Goal: Information Seeking & Learning: Learn about a topic

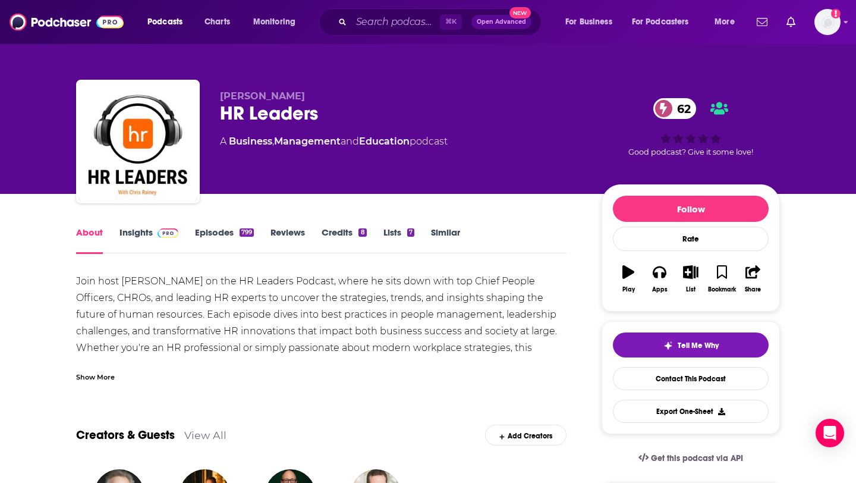
scroll to position [7, 0]
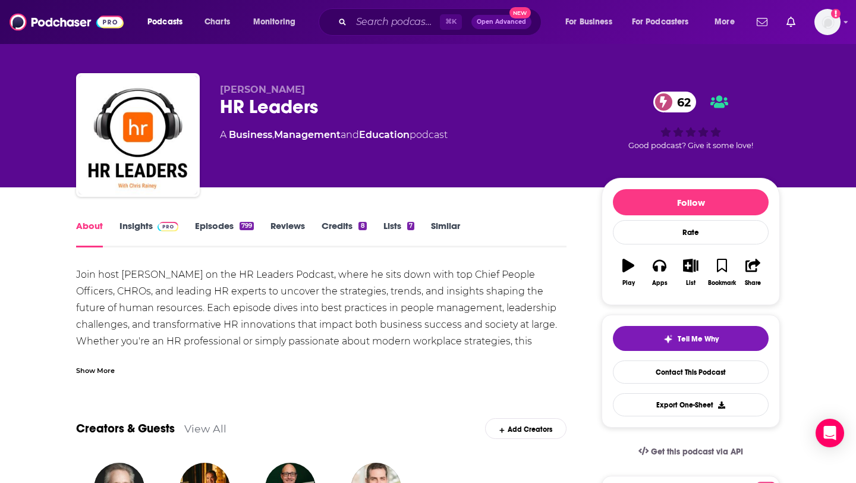
click at [146, 221] on link "Insights" at bounding box center [149, 233] width 59 height 27
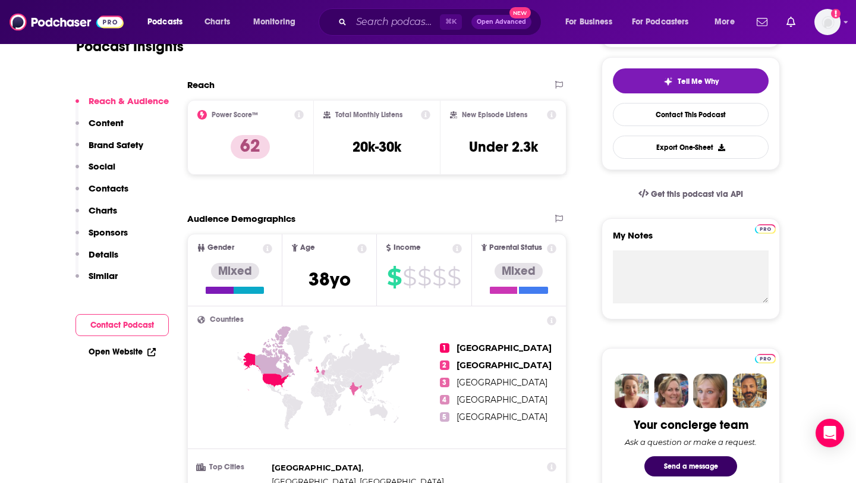
scroll to position [209, 0]
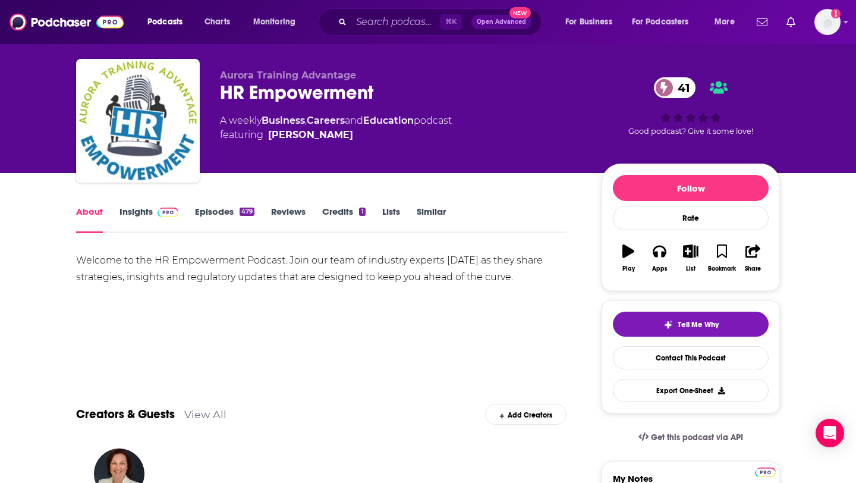
scroll to position [14, 0]
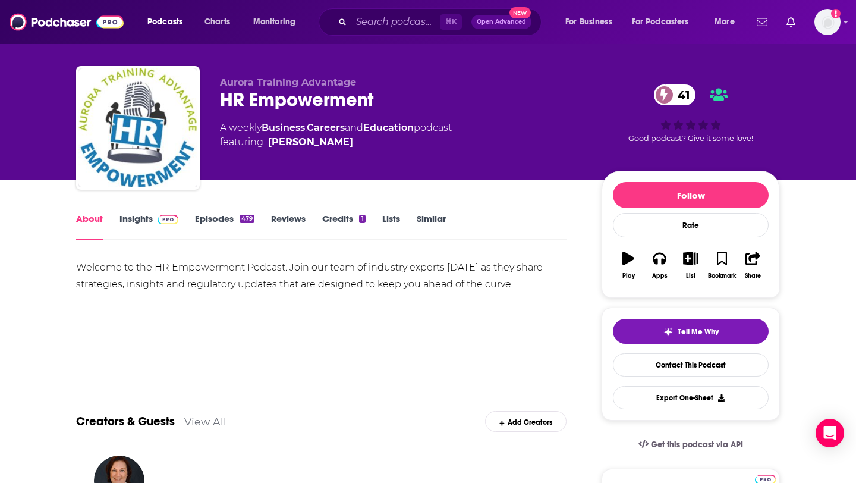
click at [230, 220] on link "Episodes 479" at bounding box center [224, 226] width 59 height 27
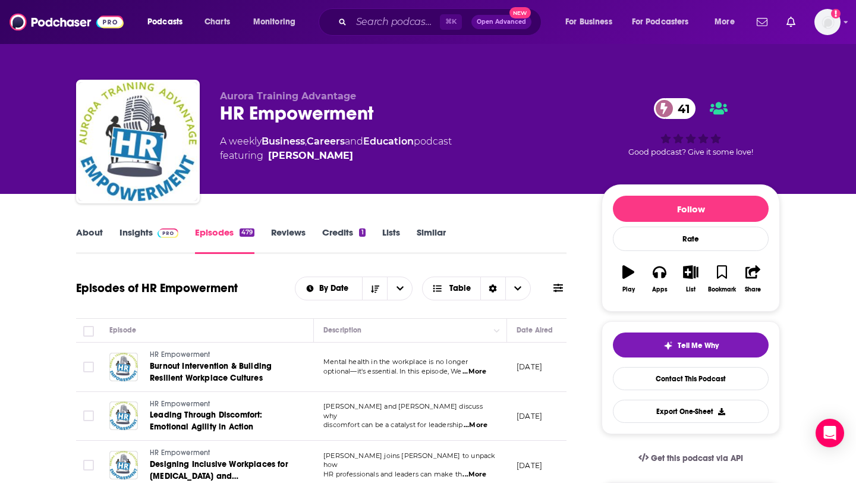
click at [92, 234] on link "About" at bounding box center [89, 240] width 27 height 27
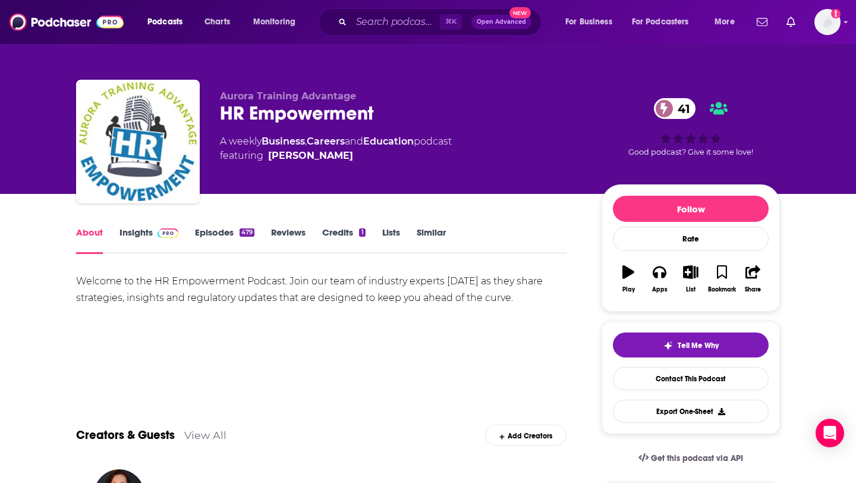
click at [130, 229] on link "Insights" at bounding box center [149, 240] width 59 height 27
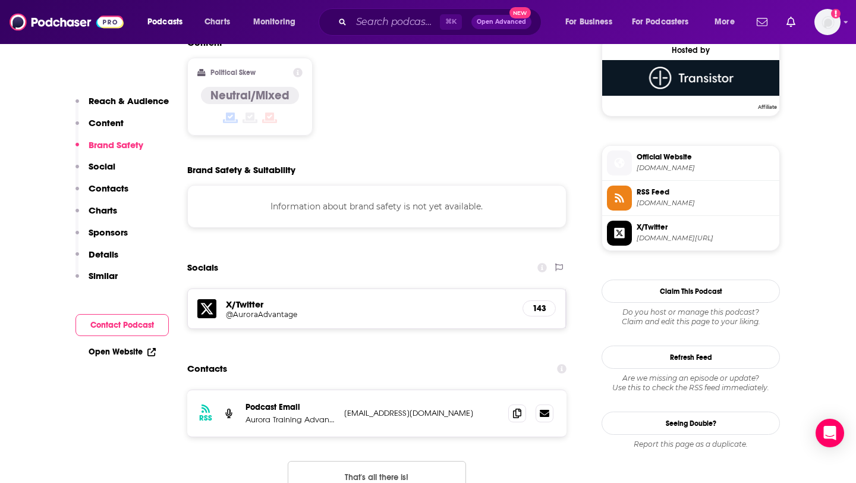
scroll to position [981, 0]
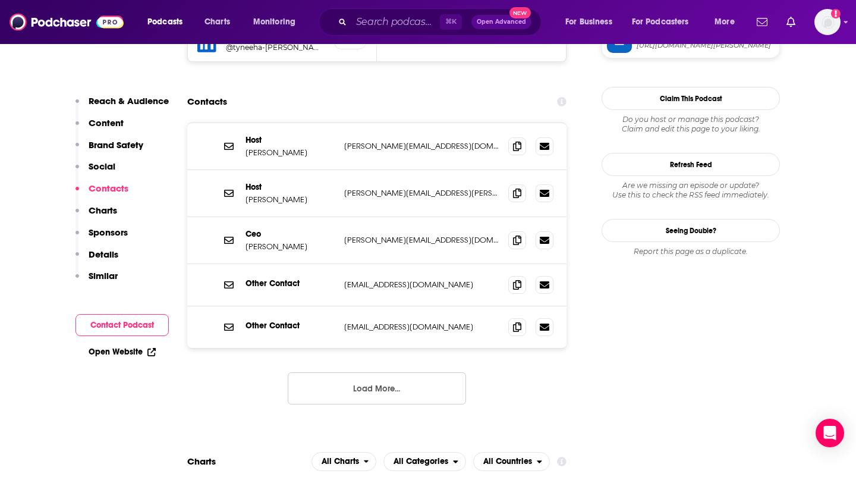
scroll to position [1305, 0]
click at [387, 373] on button "Load More..." at bounding box center [377, 389] width 178 height 32
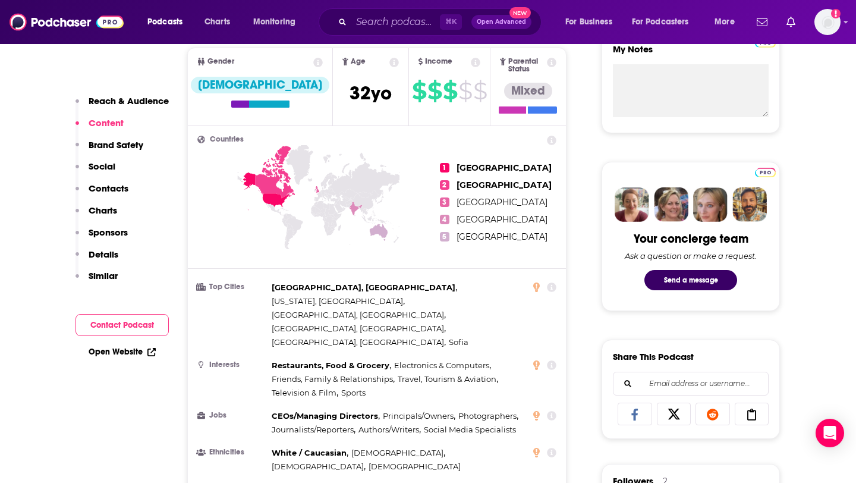
scroll to position [0, 0]
